Goal: Task Accomplishment & Management: Complete application form

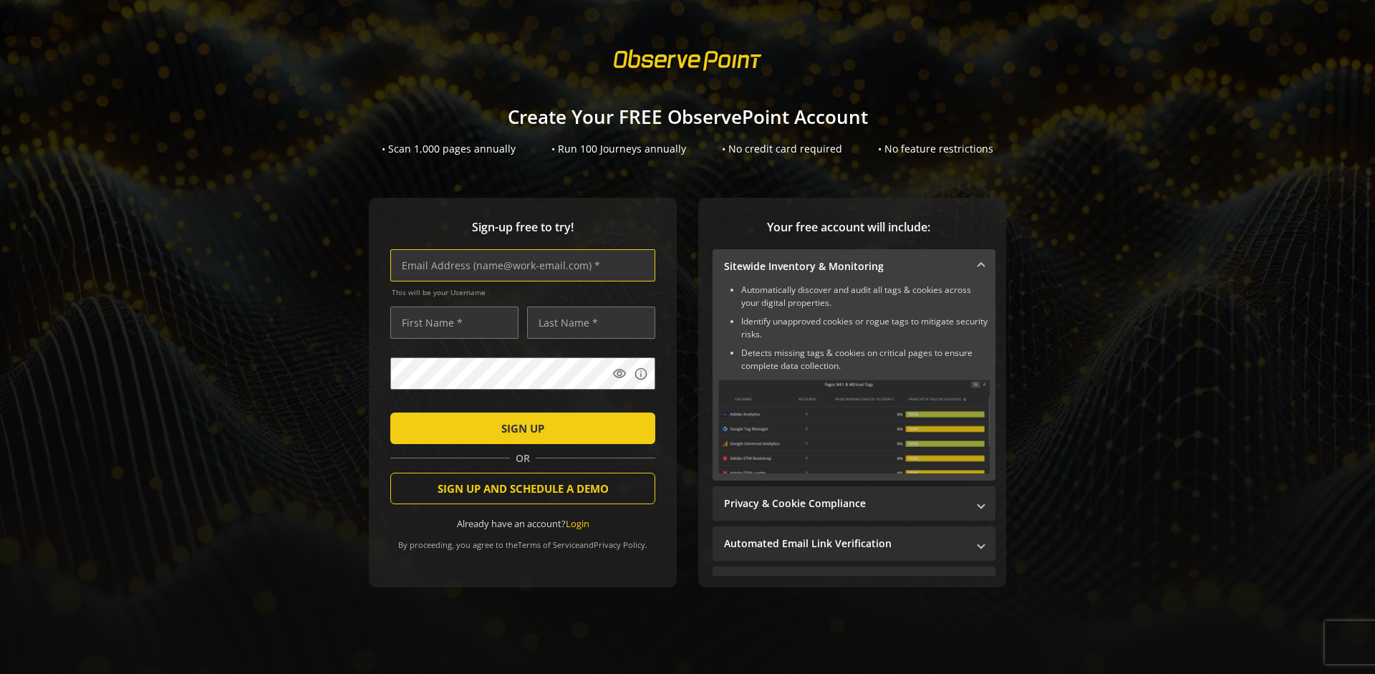
click at [519, 265] on input "text" at bounding box center [522, 265] width 265 height 32
type input "[EMAIL_ADDRESS][DOMAIN_NAME]"
click at [450, 322] on input "text" at bounding box center [454, 322] width 128 height 32
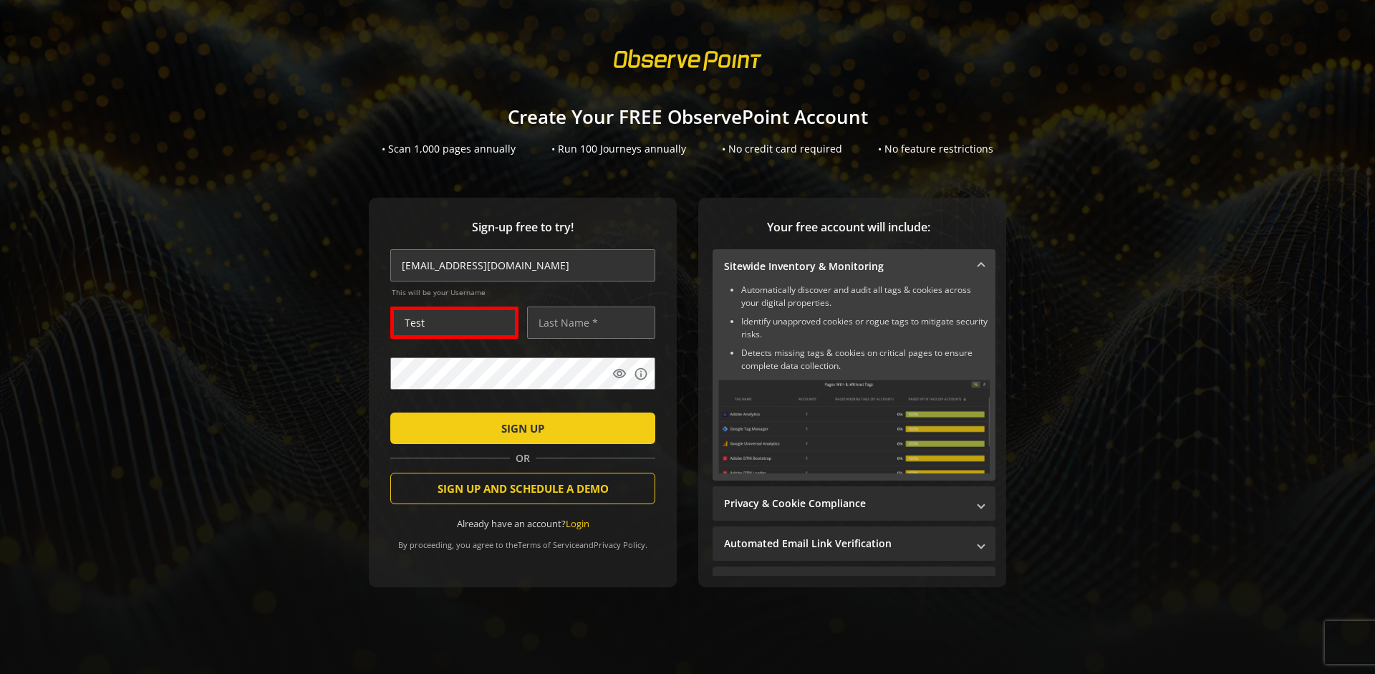
type input "Test"
click at [587, 322] on input "text" at bounding box center [591, 322] width 128 height 32
type input "User"
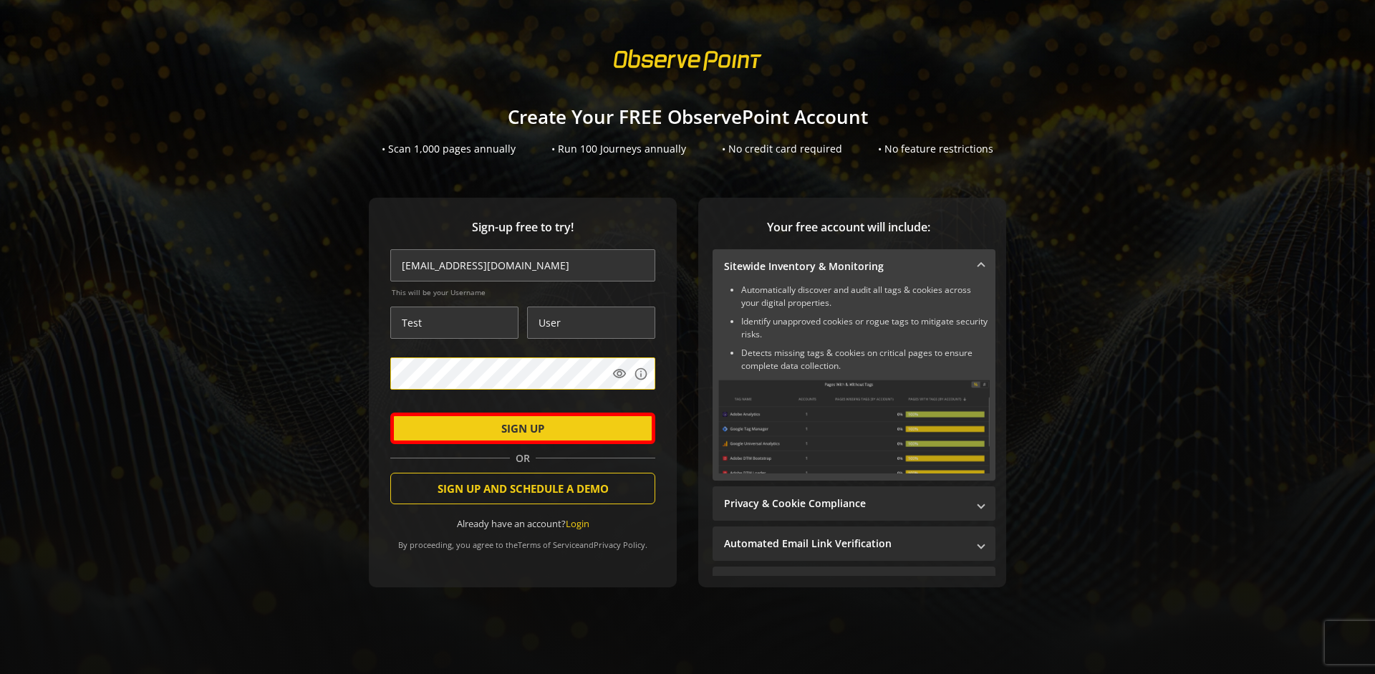
click at [519, 427] on span "SIGN UP" at bounding box center [522, 428] width 43 height 26
